Goal: Navigation & Orientation: Find specific page/section

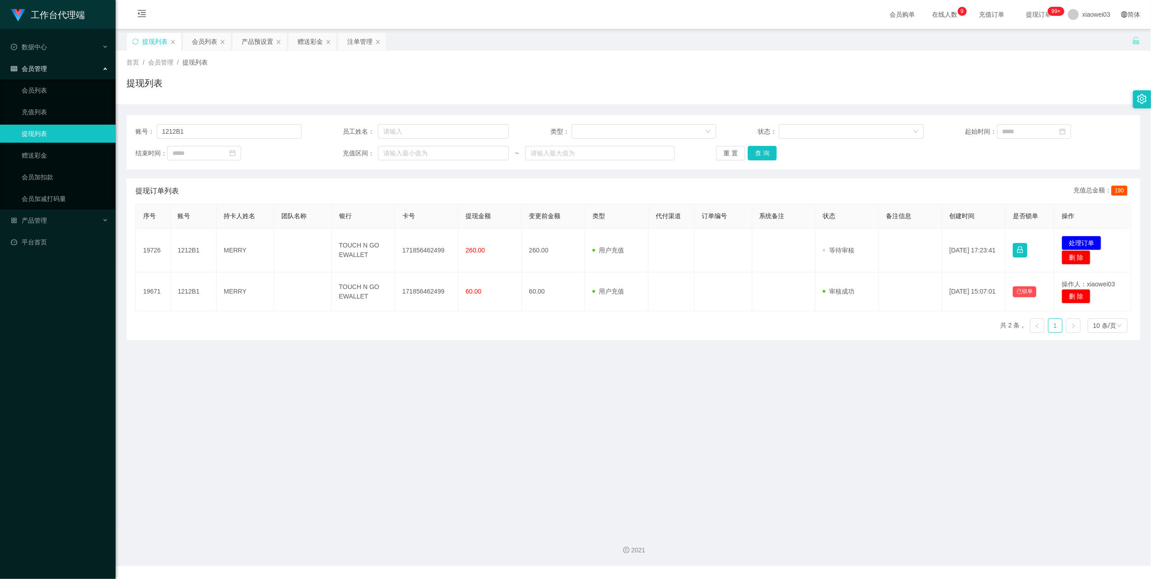
drag, startPoint x: 277, startPoint y: 13, endPoint x: 212, endPoint y: 7, distance: 65.3
click at [276, 14] on div "会员购单 在线人数 0 1 2 3 4 5 6 7 8 9 0 1 2 3 4 5 6 7 8 9 0 1 2 3 4 5 6 7 8 9 充值订单 提现订单…" at bounding box center [633, 14] width 1035 height 29
drag, startPoint x: 600, startPoint y: 79, endPoint x: 609, endPoint y: 80, distance: 9.1
click at [600, 79] on div "提现列表" at bounding box center [632, 86] width 1013 height 21
click at [901, 46] on div "提现列表 会员列表 产品预设置 赠送彩金 注单管理" at bounding box center [628, 47] width 1005 height 31
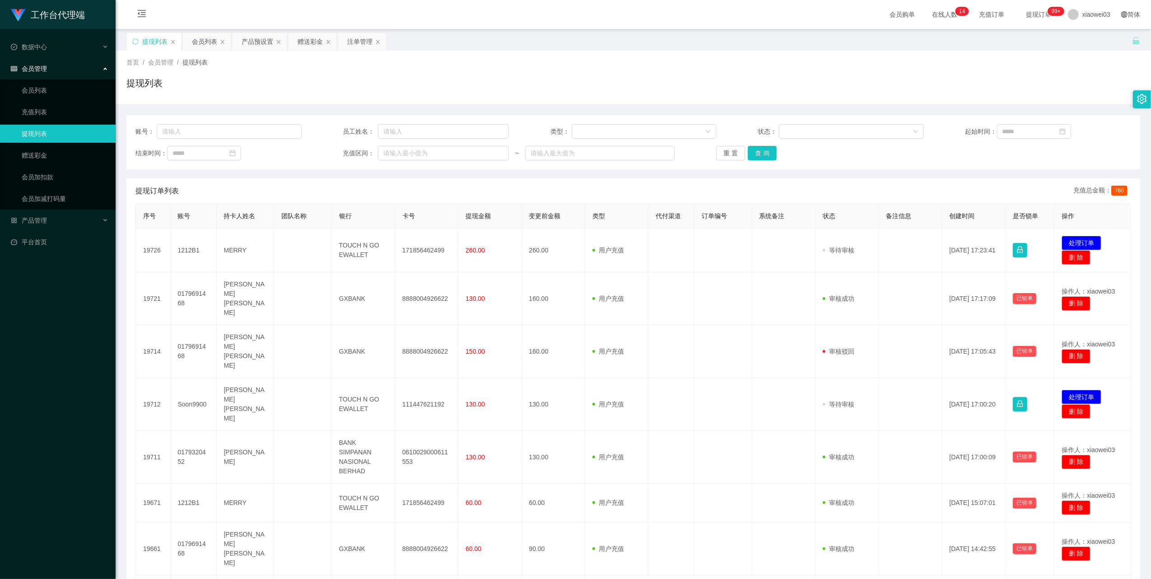
drag, startPoint x: 0, startPoint y: 0, endPoint x: 150, endPoint y: 39, distance: 154.8
click at [150, 39] on div "提现列表" at bounding box center [154, 41] width 25 height 17
click at [257, 41] on div "产品预设置" at bounding box center [257, 41] width 32 height 17
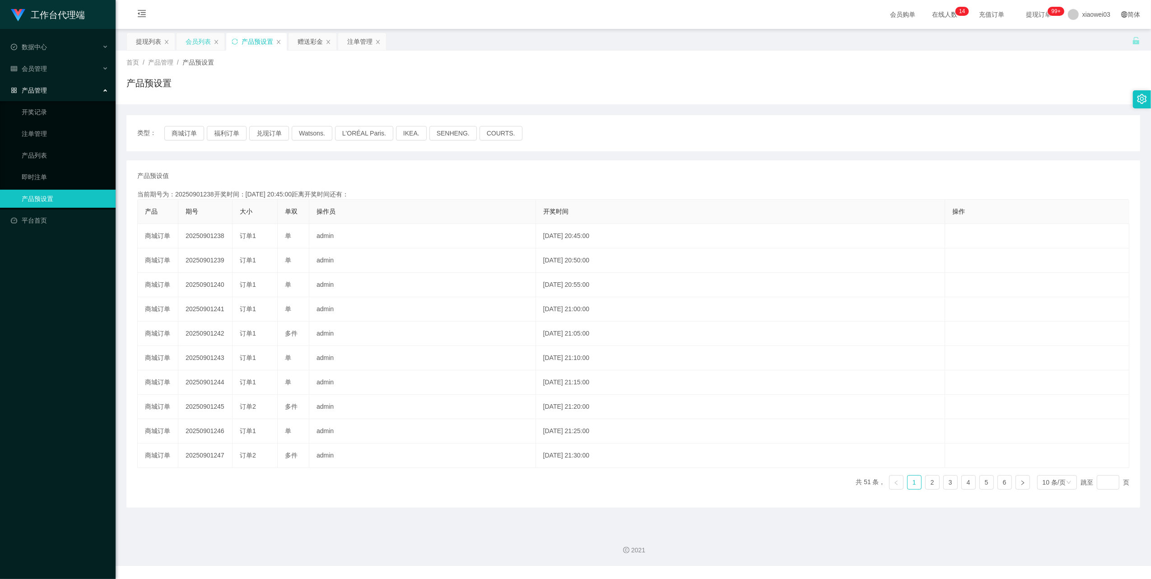
click at [199, 43] on div "会员列表" at bounding box center [198, 41] width 25 height 17
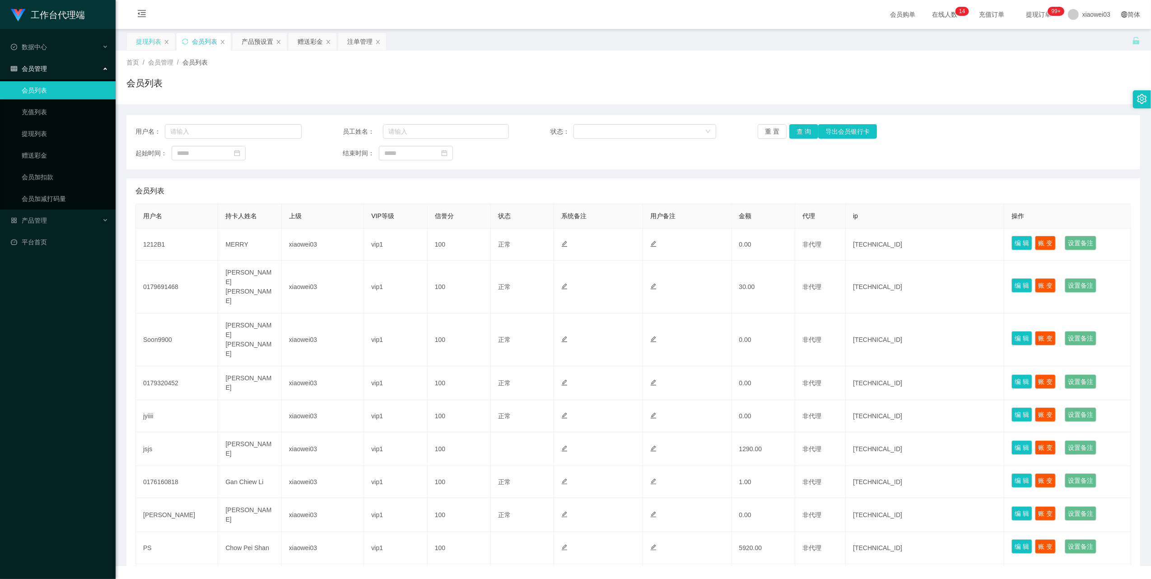
click at [152, 44] on div "提现列表" at bounding box center [148, 41] width 25 height 17
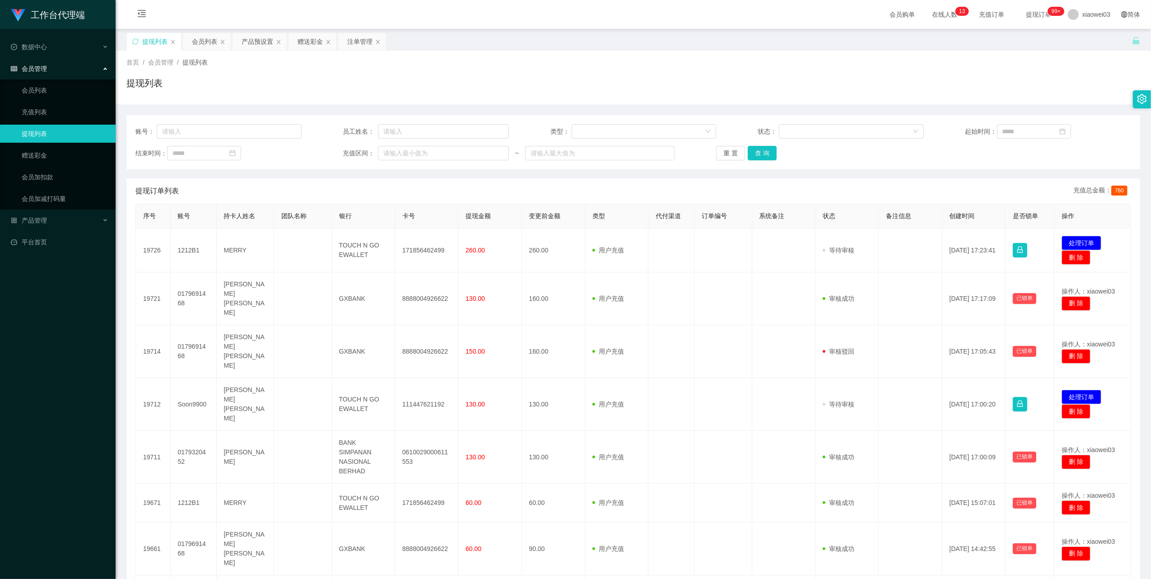
click at [156, 41] on div "提现列表" at bounding box center [154, 41] width 25 height 17
click at [216, 44] on div "会员列表" at bounding box center [204, 41] width 25 height 17
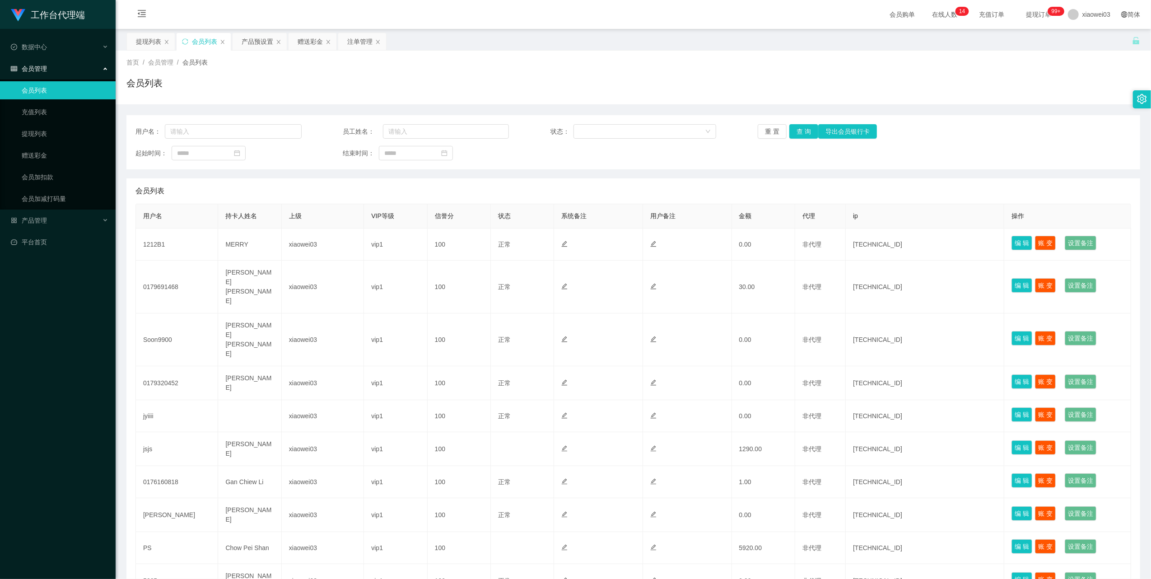
click at [144, 62] on span "/" at bounding box center [144, 62] width 2 height 7
click at [125, 62] on div "首页 / 会员管理 / 会员列表 / 会员列表" at bounding box center [633, 78] width 1035 height 54
click at [126, 63] on span "首页" at bounding box center [132, 62] width 13 height 7
click at [126, 79] on h1 "会员列表" at bounding box center [144, 83] width 36 height 14
click at [44, 244] on link "平台首页" at bounding box center [59, 242] width 97 height 18
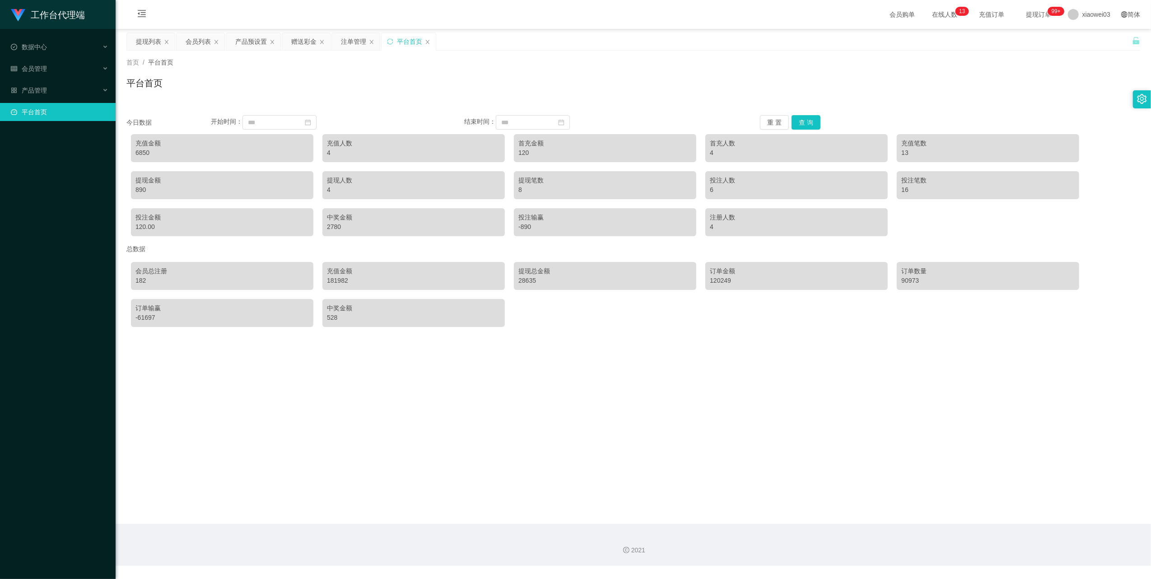
click at [147, 156] on div "6850" at bounding box center [221, 152] width 173 height 9
click at [136, 152] on div "6850" at bounding box center [221, 152] width 173 height 9
copy div "6850"
